Goal: Task Accomplishment & Management: Manage account settings

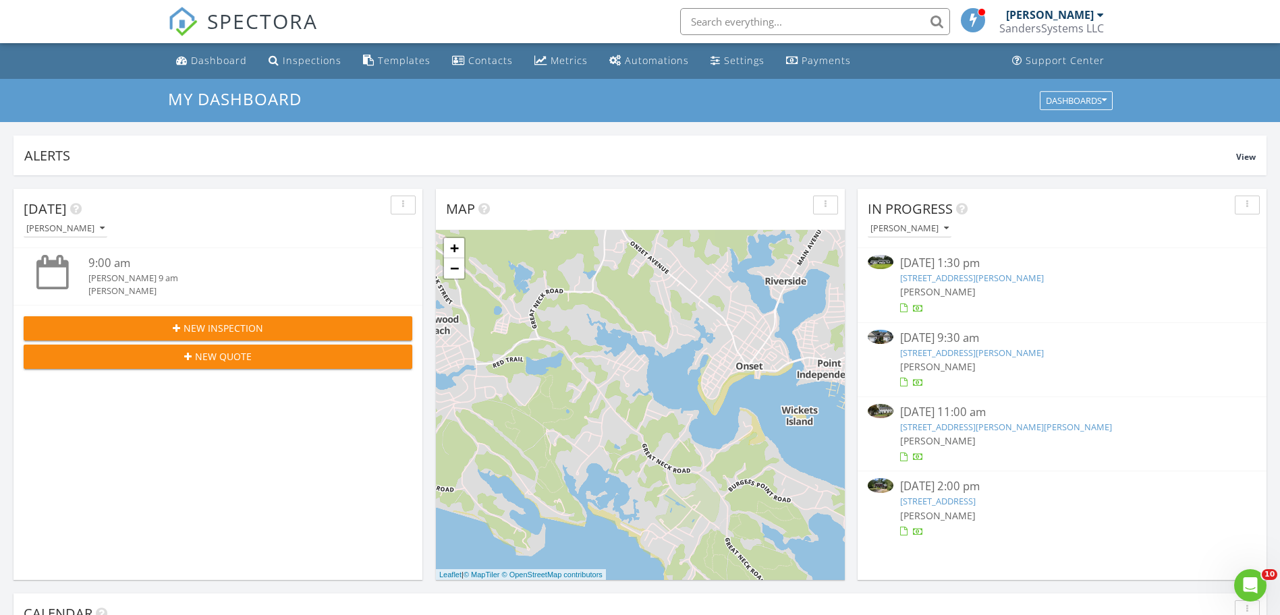
click at [940, 497] on link "24 Ichabod Ln, Marion, MA 02738" at bounding box center [938, 501] width 76 height 12
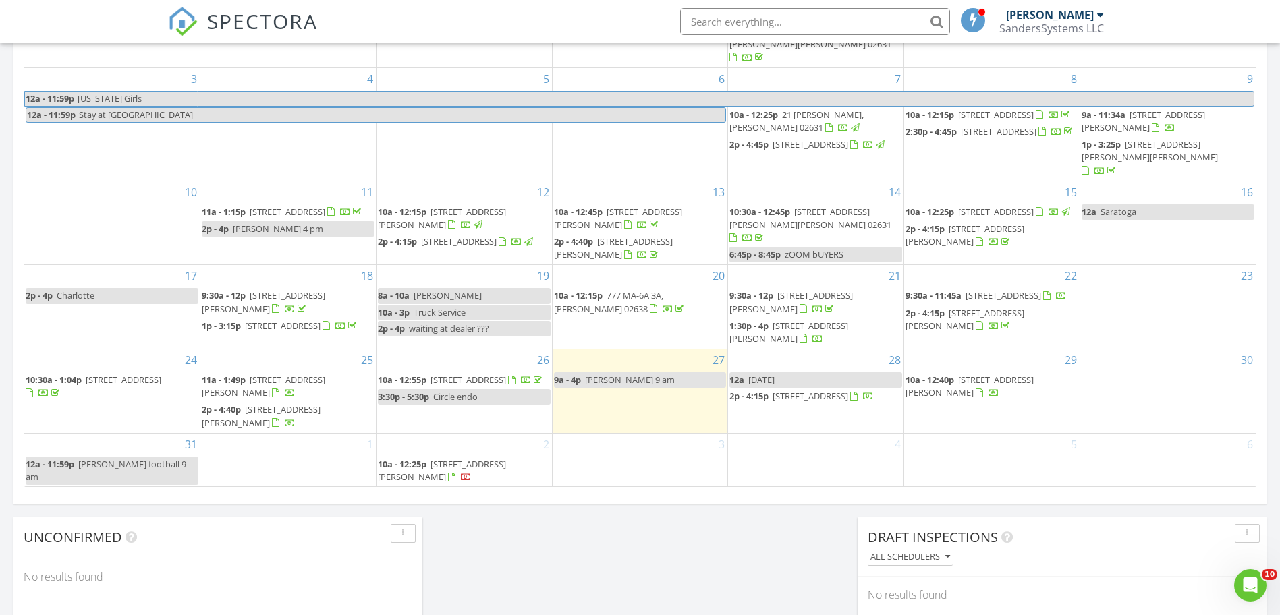
scroll to position [810, 0]
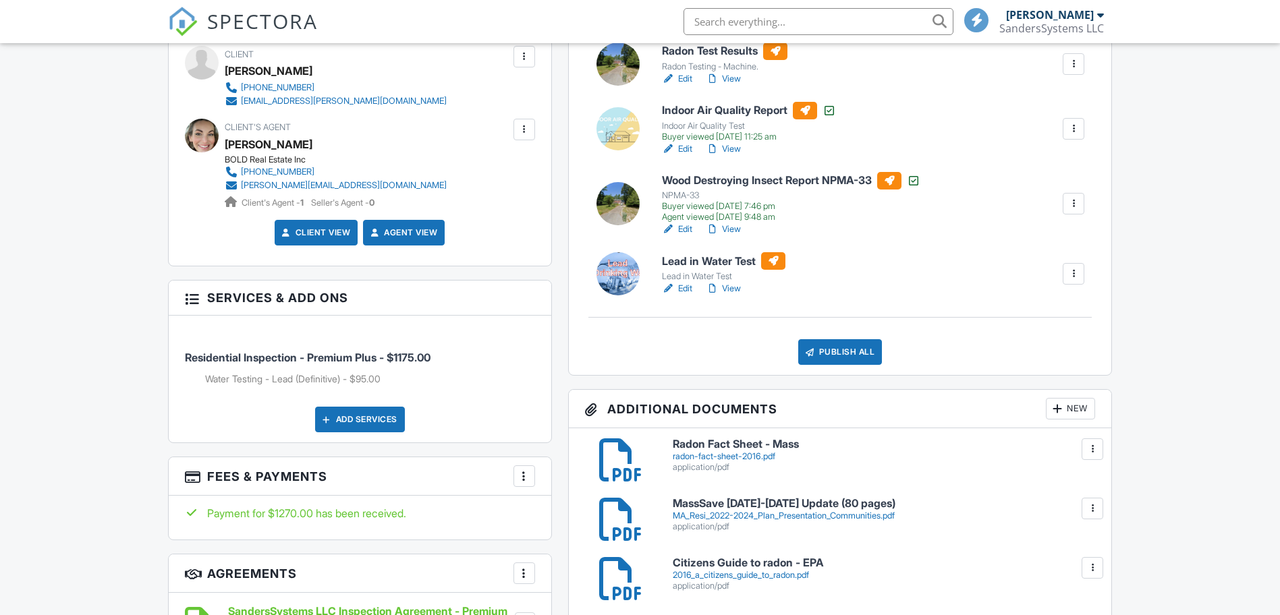
drag, startPoint x: 1064, startPoint y: 418, endPoint x: 1070, endPoint y: 412, distance: 8.1
click at [1070, 412] on div "New" at bounding box center [1070, 409] width 49 height 22
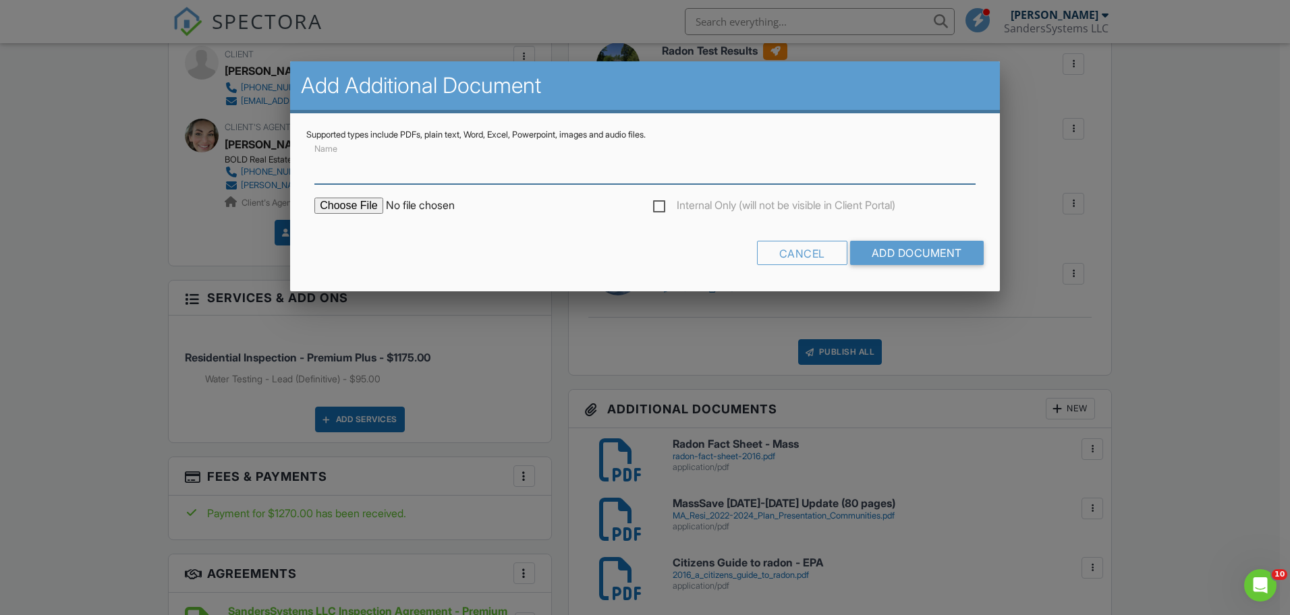
click at [420, 181] on input "Name" at bounding box center [644, 167] width 661 height 33
type input "Radon Report"
click at [372, 206] on input "file" at bounding box center [428, 206] width 229 height 16
type input "C:\fakepath\BreezeReport_24 Ichabod Ln_ForPrint.pdf"
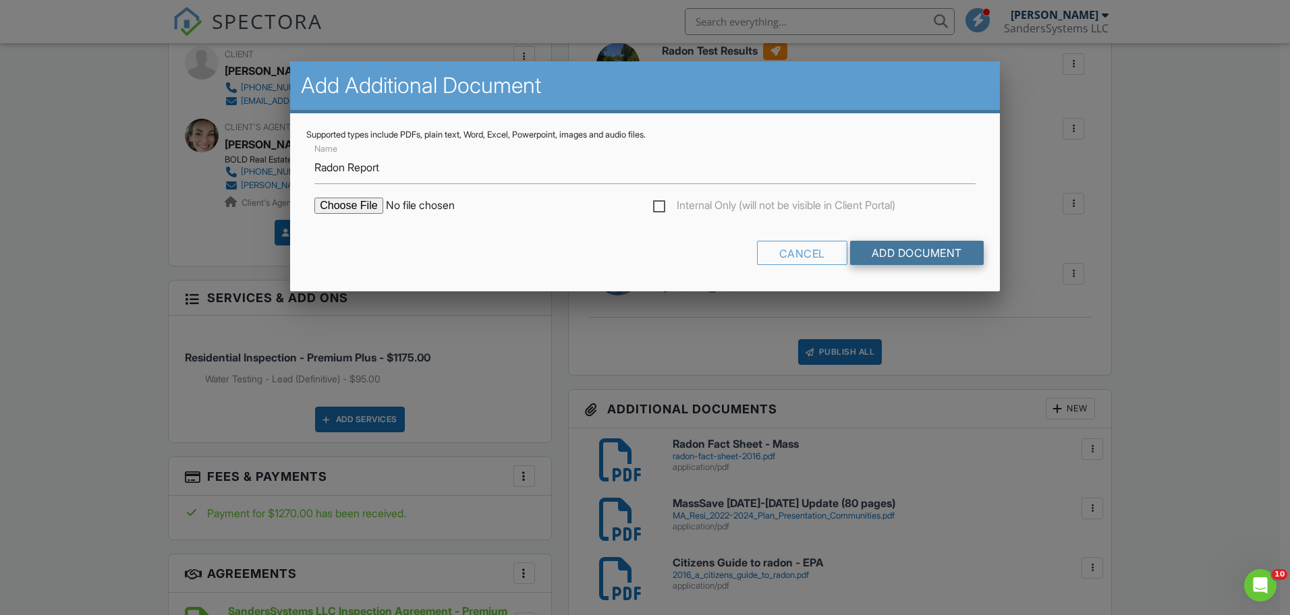
click at [874, 257] on input "Add Document" at bounding box center [917, 253] width 134 height 24
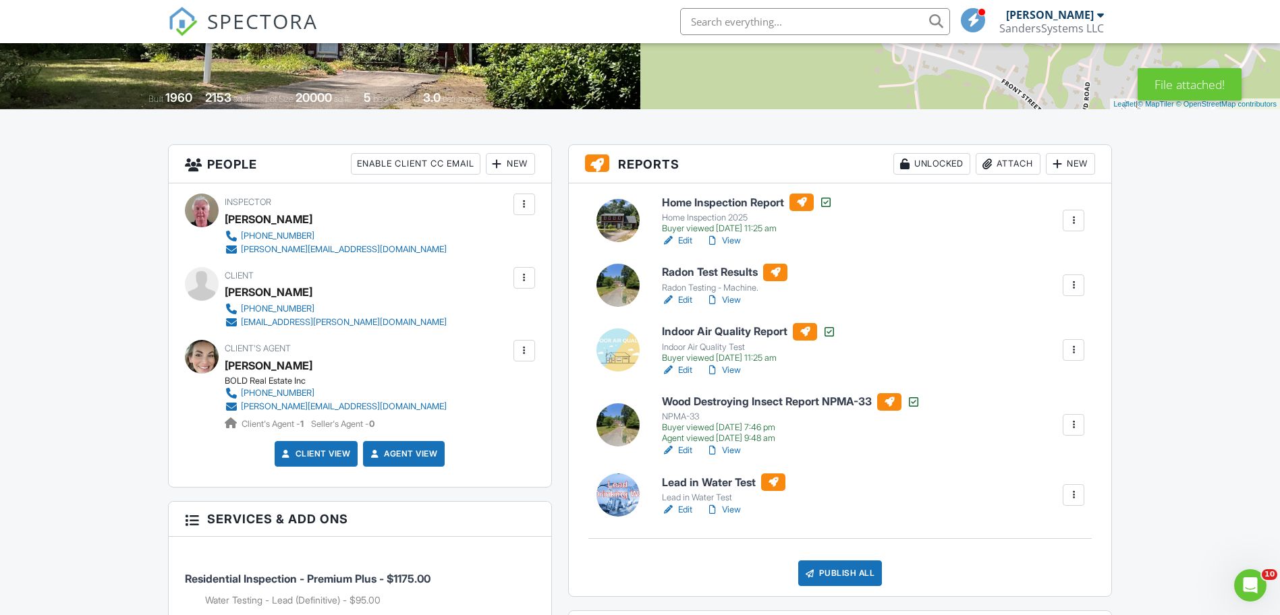
scroll to position [270, 0]
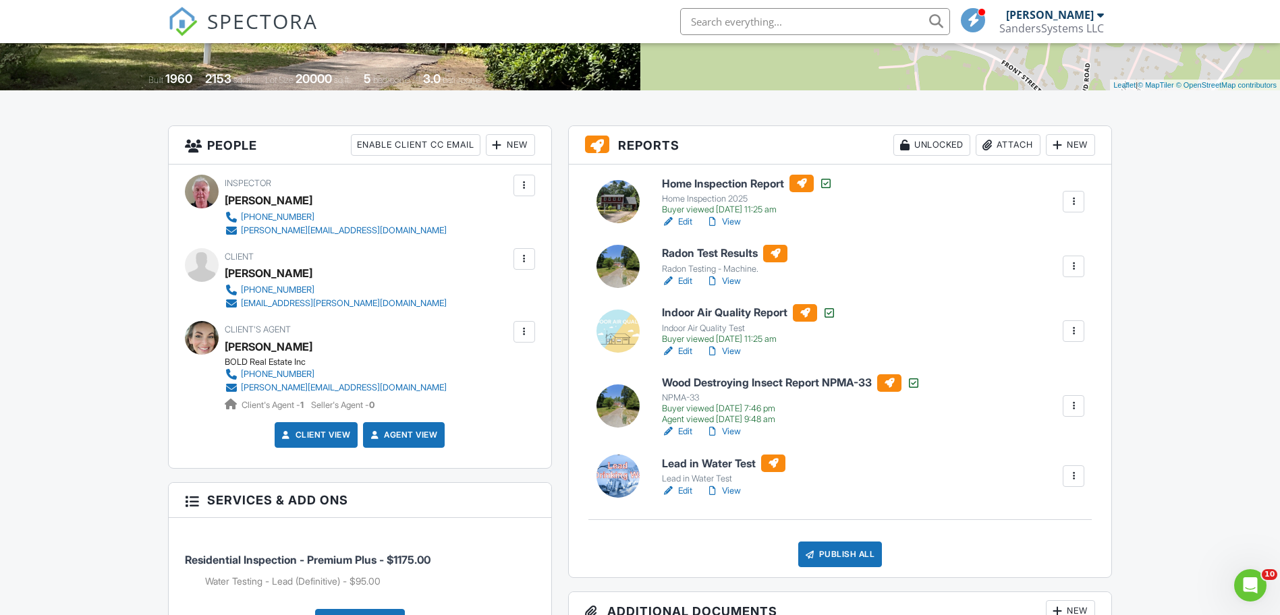
click at [688, 281] on link "Edit" at bounding box center [677, 281] width 30 height 13
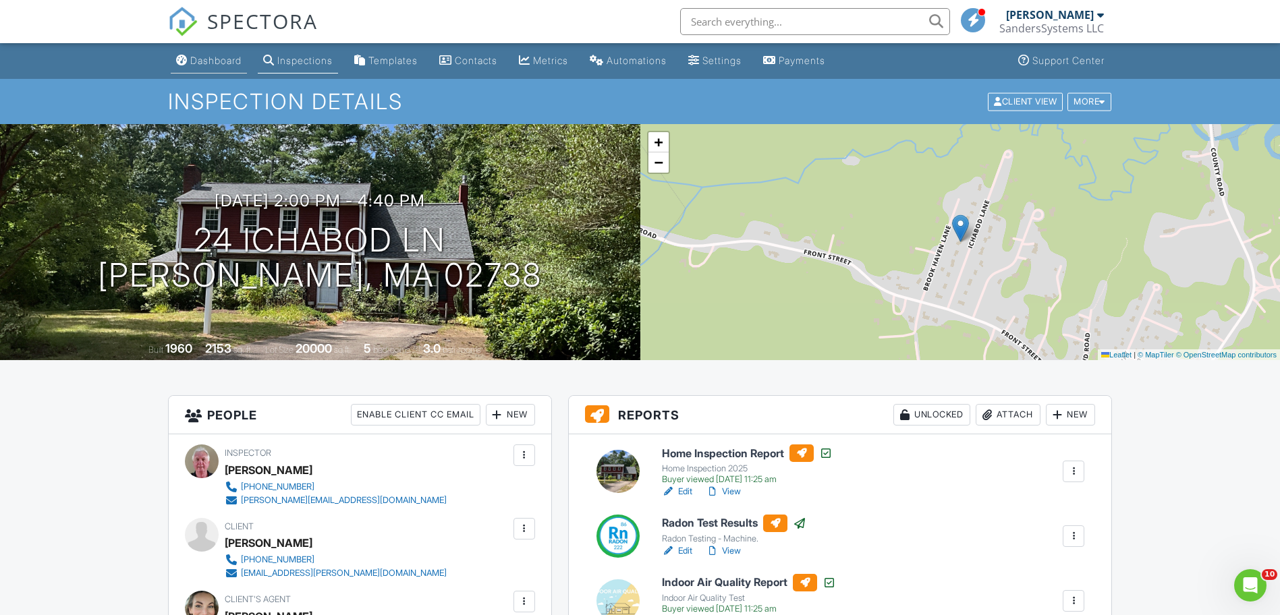
click at [229, 60] on div "Dashboard" at bounding box center [215, 60] width 51 height 11
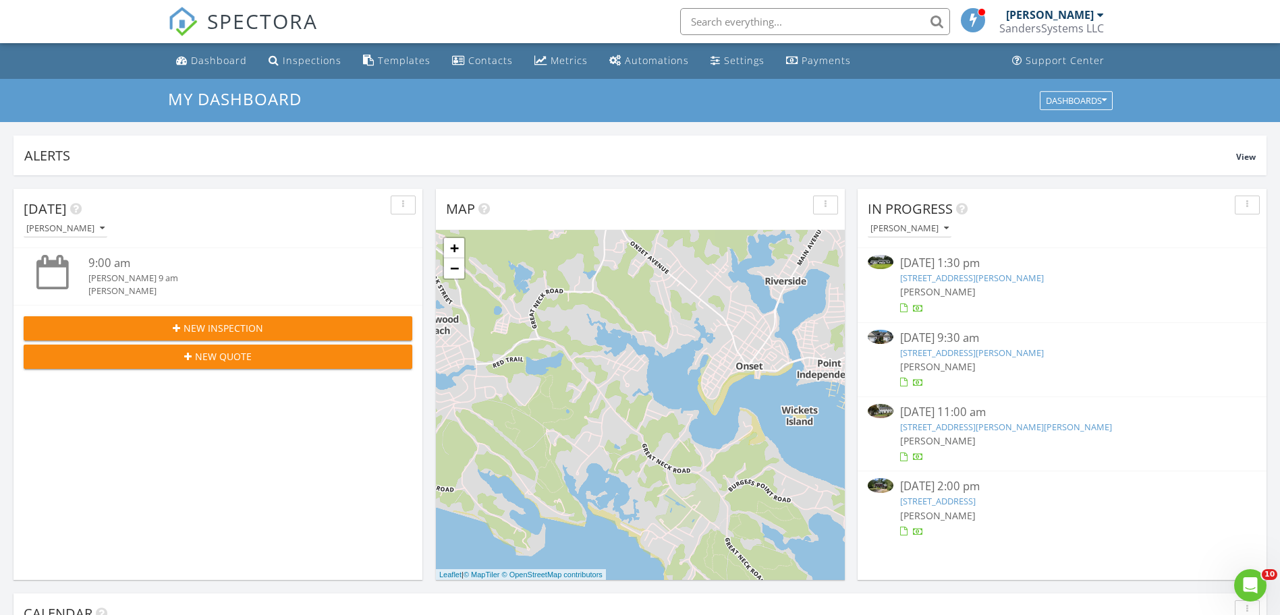
click at [937, 427] on link "[STREET_ADDRESS][PERSON_NAME][PERSON_NAME]" at bounding box center [1006, 427] width 212 height 12
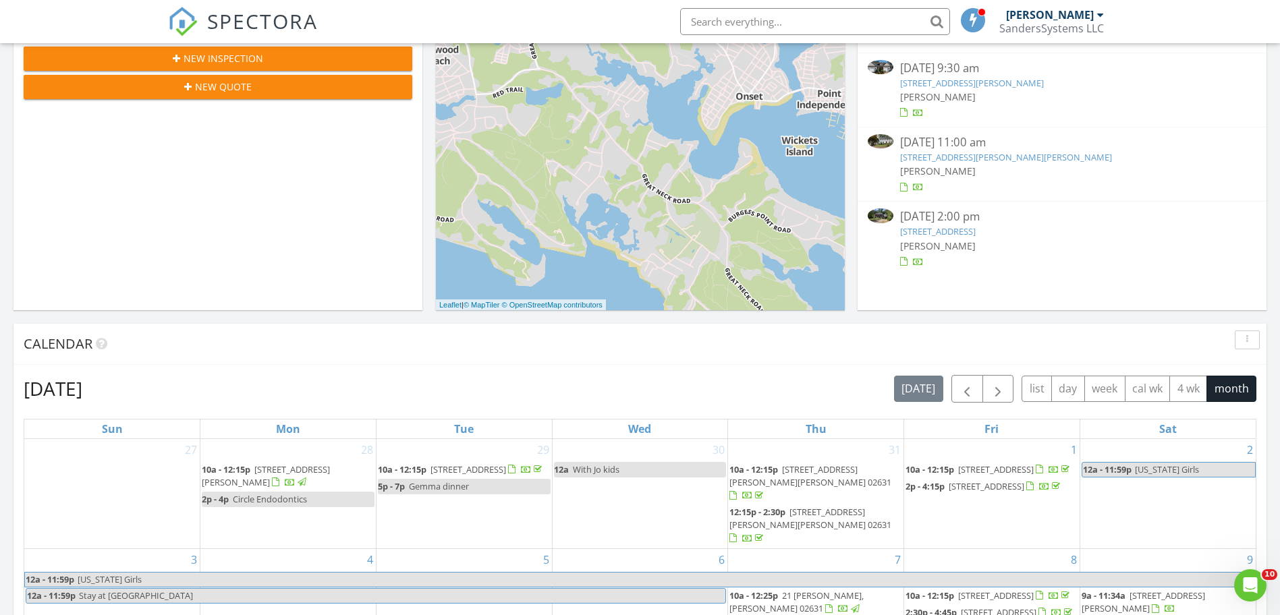
scroll to position [320, 0]
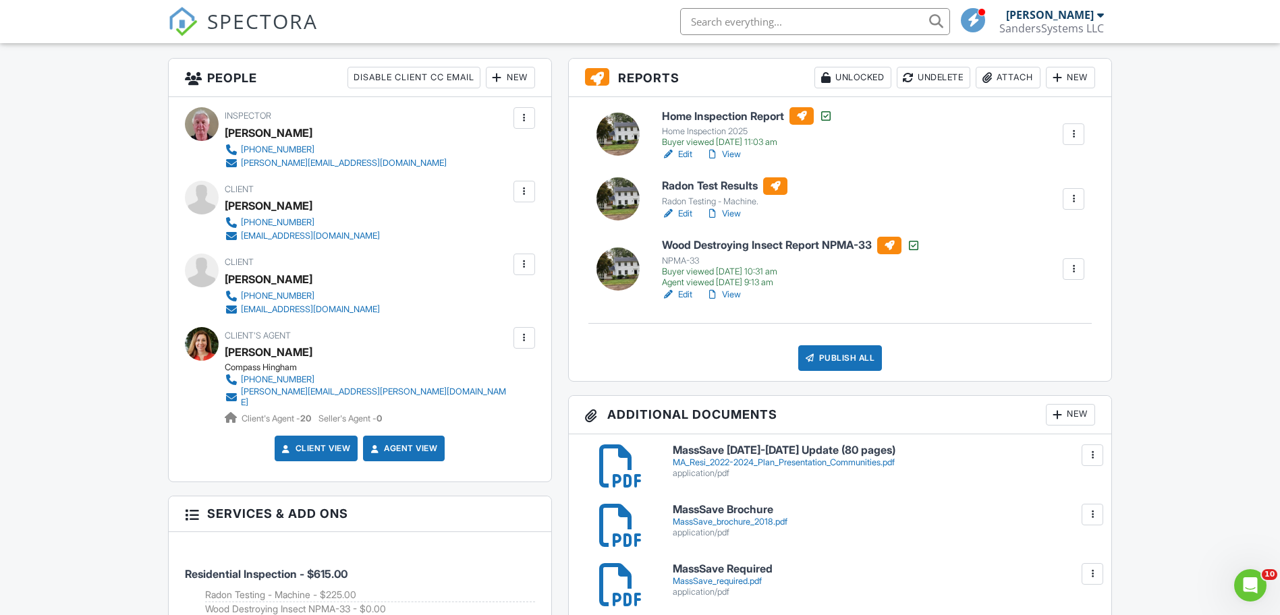
click at [1057, 418] on div at bounding box center [1057, 414] width 13 height 13
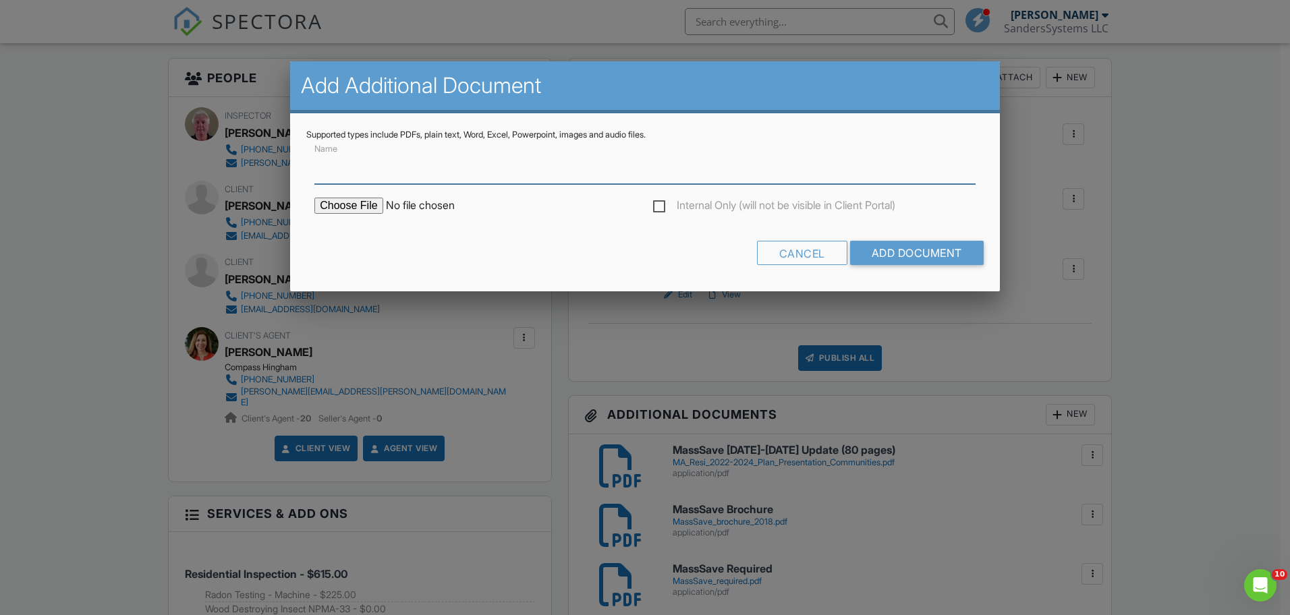
click at [387, 171] on input "Name" at bounding box center [644, 167] width 661 height 33
type input "Radon Report"
click at [368, 208] on input "file" at bounding box center [428, 206] width 229 height 16
click at [806, 251] on div "Cancel" at bounding box center [802, 253] width 90 height 24
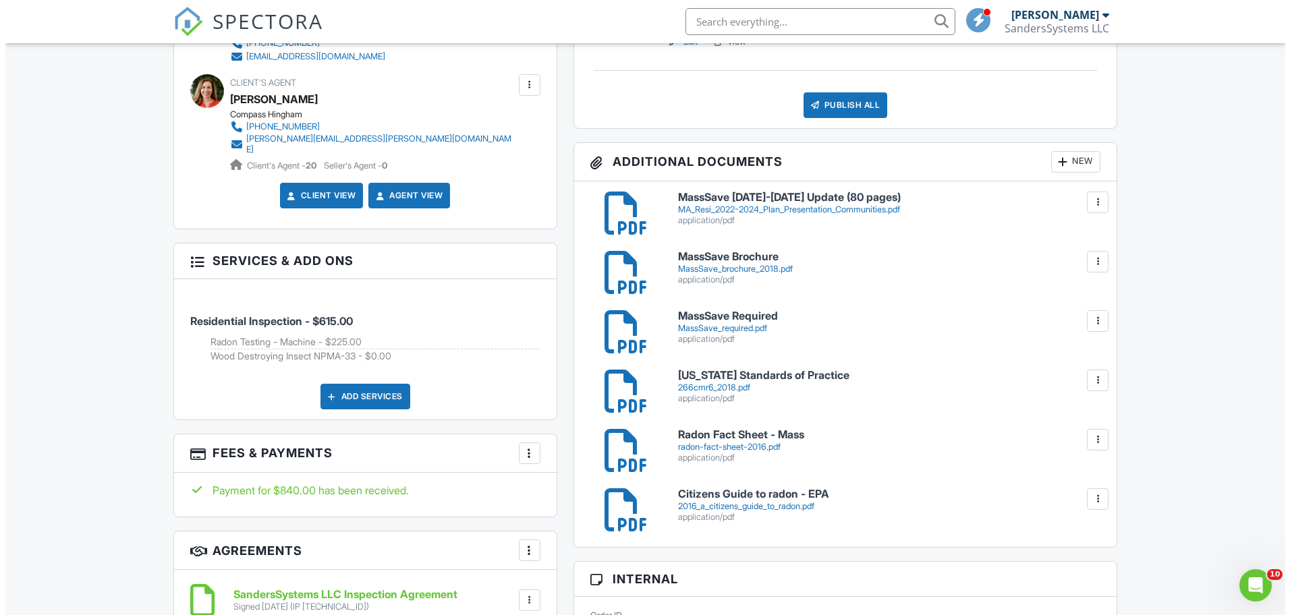
scroll to position [472, 0]
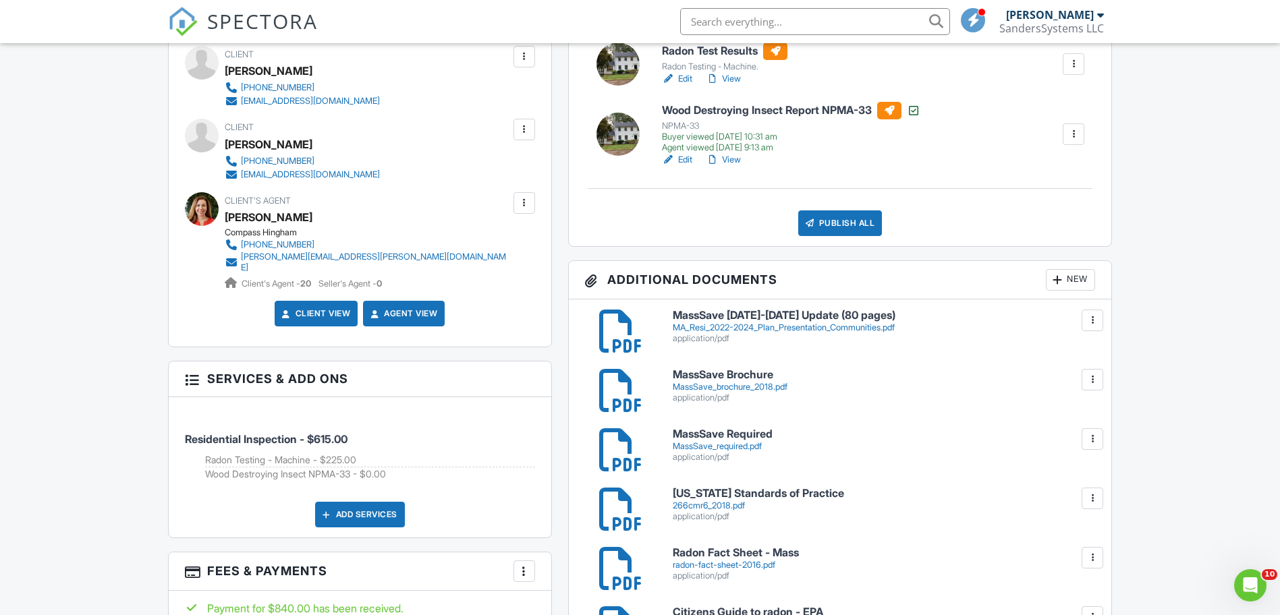
click at [1064, 277] on div "New" at bounding box center [1070, 280] width 49 height 22
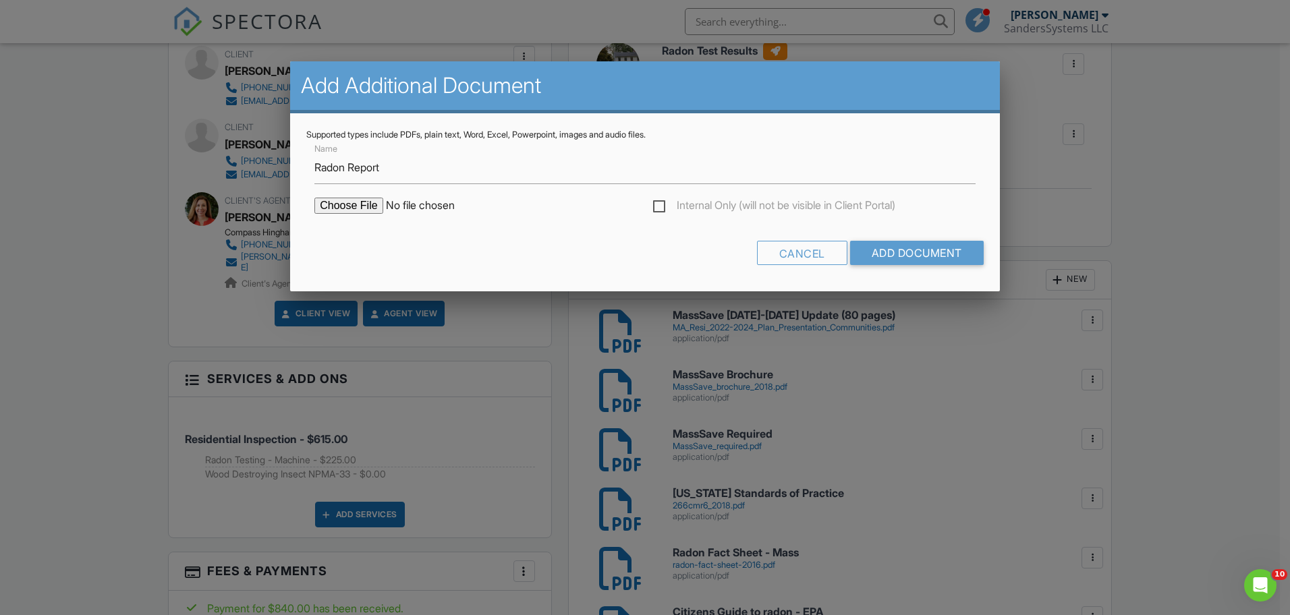
click at [325, 205] on input "file" at bounding box center [428, 206] width 229 height 16
type input "C:\fakepath\BreezeReport_19 Flint Locke Dr_ForPrint.pdf"
click at [898, 250] on input "Add Document" at bounding box center [917, 253] width 134 height 24
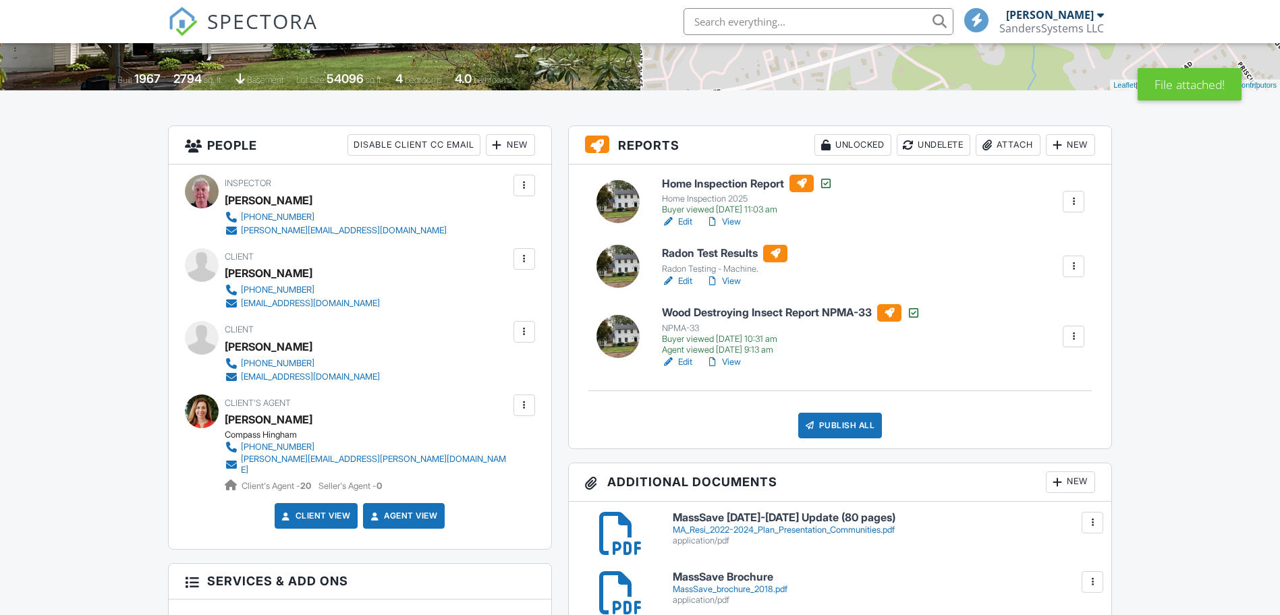
click at [683, 278] on link "Edit" at bounding box center [677, 281] width 30 height 13
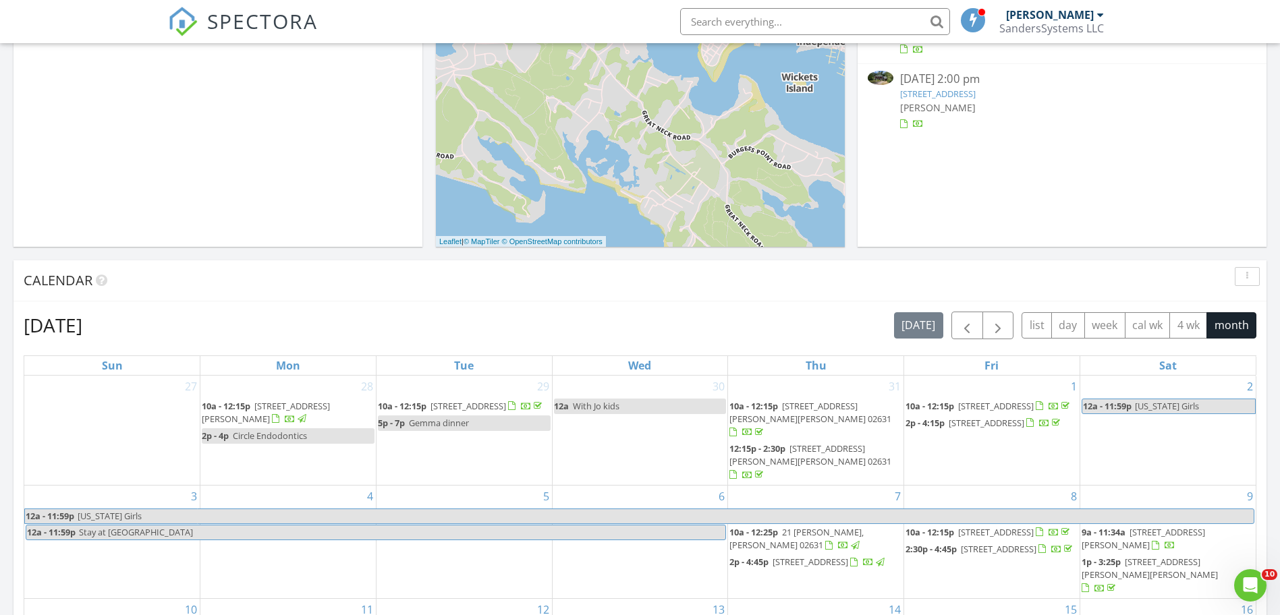
scroll to position [202, 0]
